Goal: Transaction & Acquisition: Purchase product/service

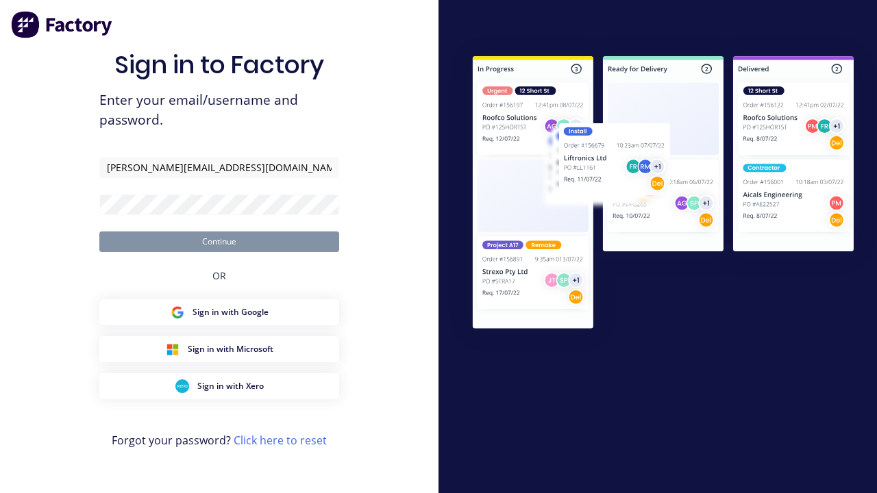
type input "[PERSON_NAME][EMAIL_ADDRESS][DOMAIN_NAME]"
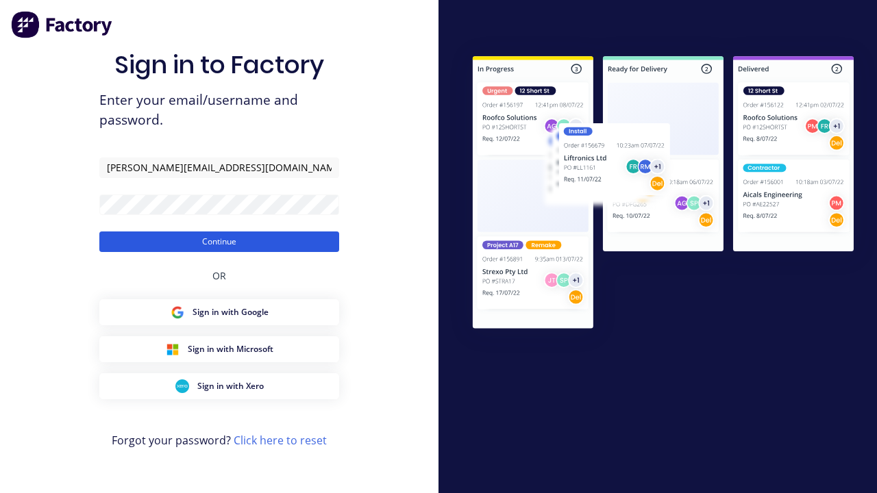
click at [219, 241] on button "Continue" at bounding box center [219, 242] width 240 height 21
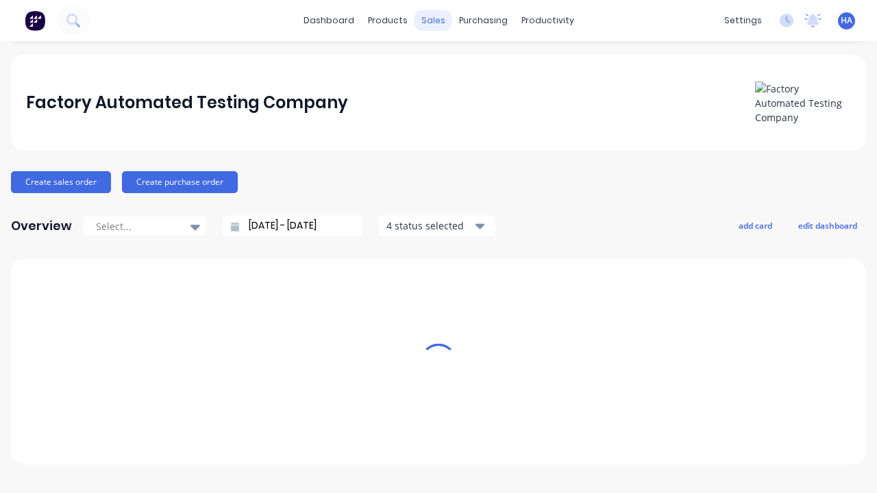
click at [433, 21] on div "sales" at bounding box center [433, 20] width 38 height 21
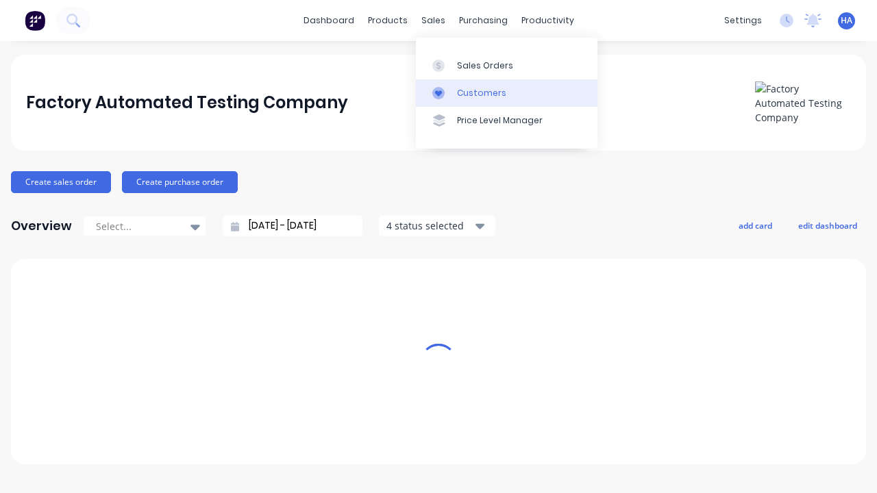
click at [506, 92] on link "Customers" at bounding box center [507, 92] width 182 height 27
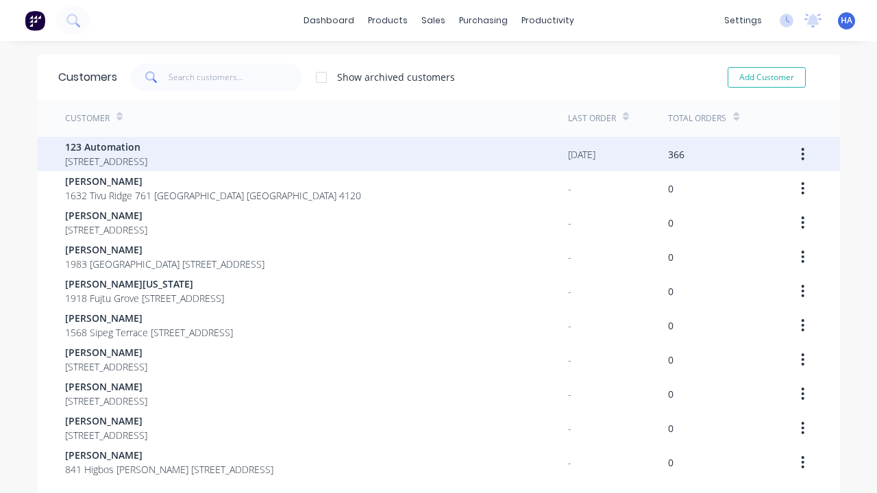
click at [147, 147] on span "123 Automation" at bounding box center [106, 147] width 82 height 14
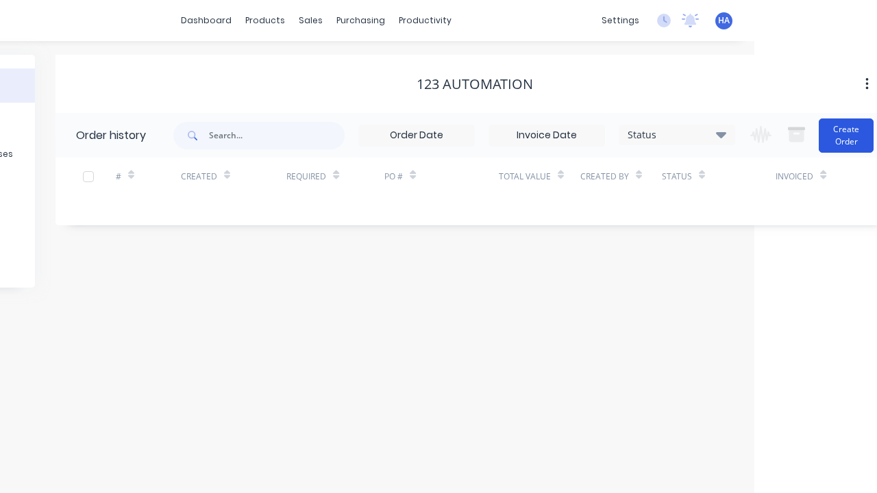
click at [830, 135] on button "Create Order" at bounding box center [846, 136] width 55 height 34
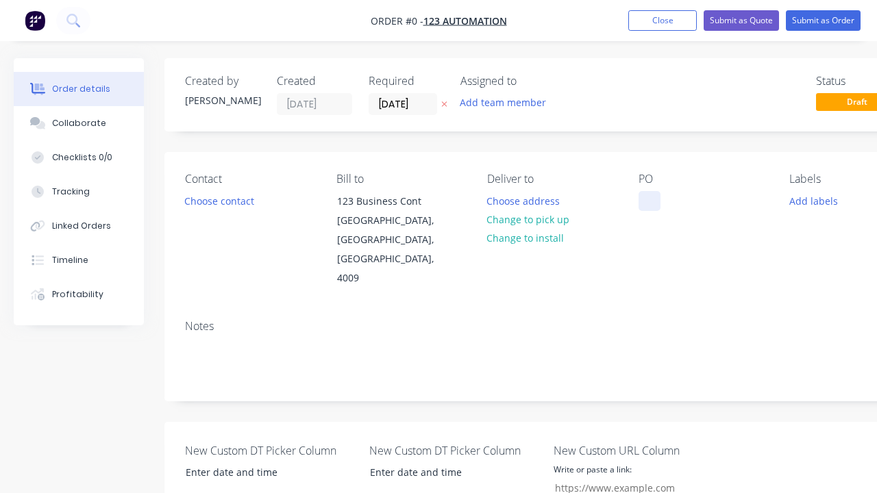
click at [649, 201] on div at bounding box center [649, 201] width 22 height 20
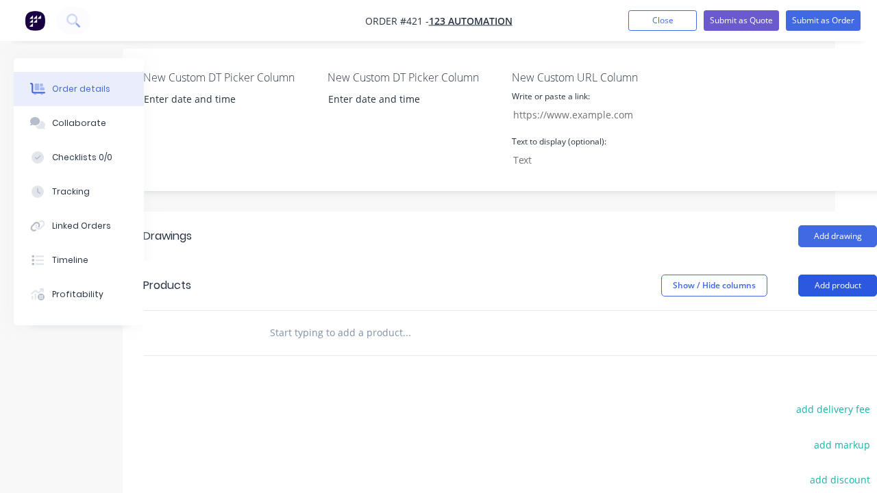
scroll to position [373, 76]
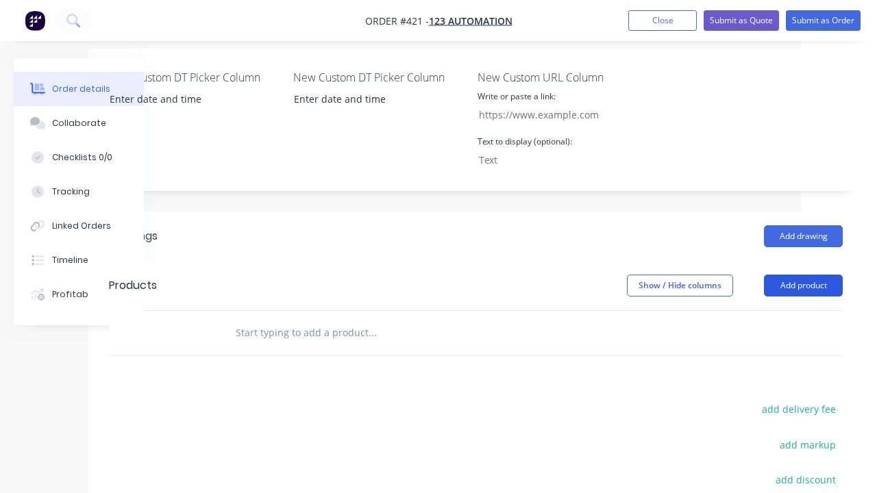
click at [803, 275] on button "Add product" at bounding box center [803, 286] width 79 height 22
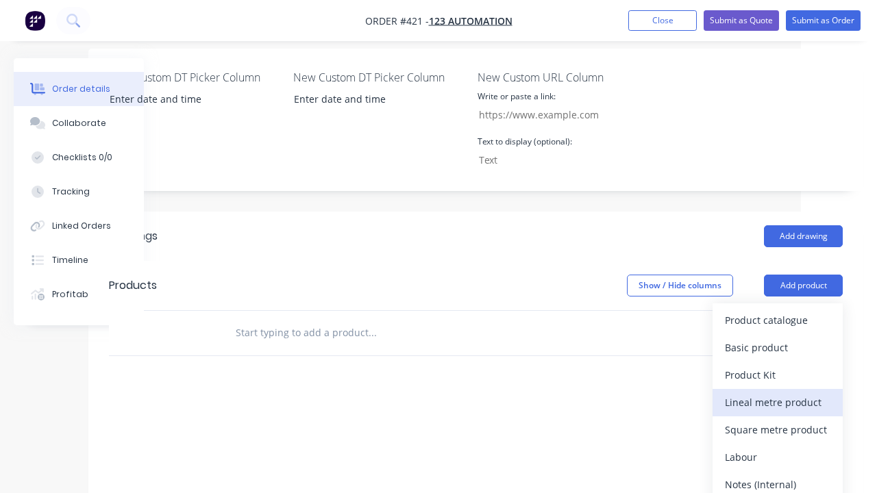
click at [778, 393] on div "Lineal metre product" at bounding box center [777, 403] width 105 height 20
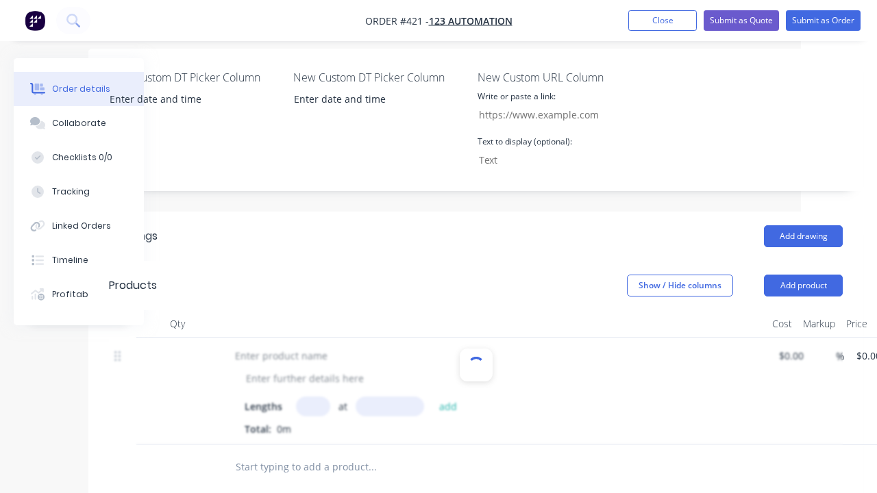
scroll to position [207, 0]
